Goal: Check status: Check status

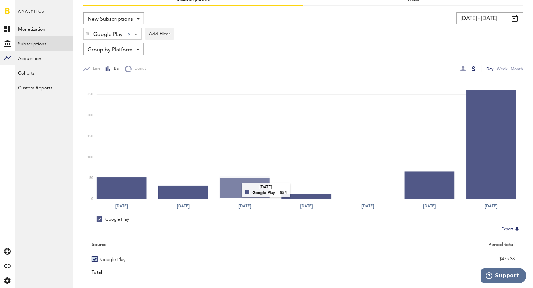
scroll to position [51, 0]
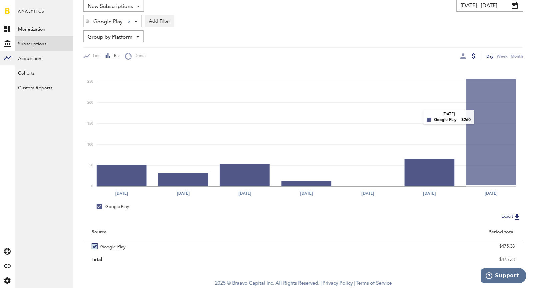
click at [481, 117] on rect at bounding box center [306, 126] width 419 height 120
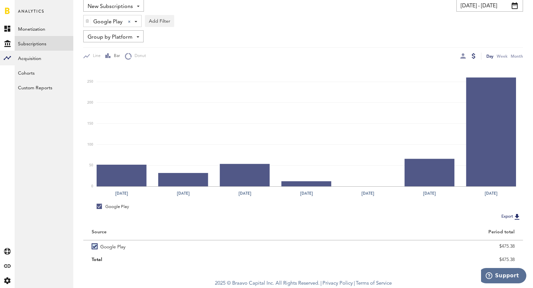
click at [466, 12] on div "Google Play Google Play Apple App Store Google Play Stripe Add Filter Platforms…" at bounding box center [302, 19] width 439 height 15
click at [469, 5] on input "[DATE] - [DATE]" at bounding box center [489, 6] width 67 height 12
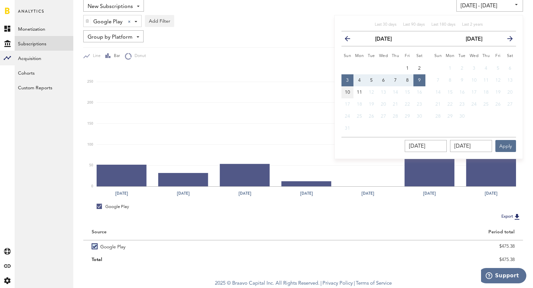
click at [349, 92] on span "10" at bounding box center [347, 92] width 5 height 5
type input "[DATE] - [DATE]"
type input "[DATE]"
click at [358, 93] on span "11" at bounding box center [359, 92] width 5 height 5
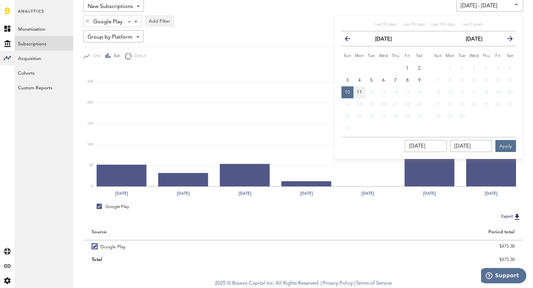
type input "[DATE] - [DATE]"
type input "[DATE]"
click at [507, 148] on button "Apply" at bounding box center [505, 146] width 21 height 12
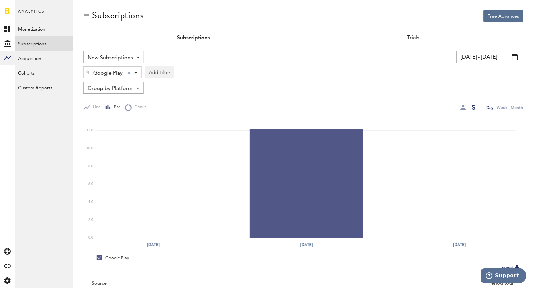
click at [116, 55] on span "New Subscriptions" at bounding box center [110, 57] width 45 height 11
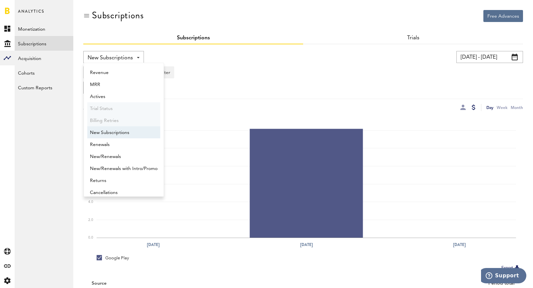
click at [237, 68] on div "Google Play Google Play Apple App Store Google Play Stripe Add Filter Platforms…" at bounding box center [302, 70] width 439 height 15
